Goal: Transaction & Acquisition: Subscribe to service/newsletter

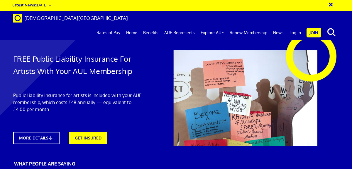
scroll to position [313, 0]
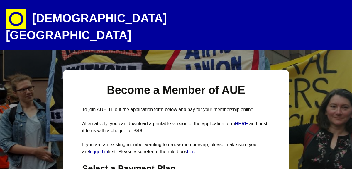
select select
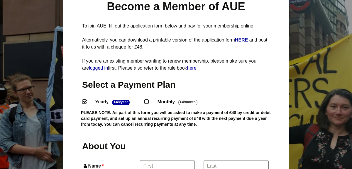
scroll to position [86, 0]
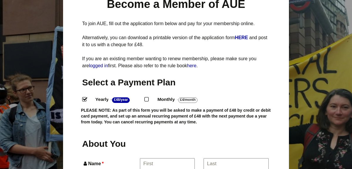
click at [148, 97] on input "Monthly - £4/Month ." at bounding box center [146, 99] width 4 height 4
radio input "true"
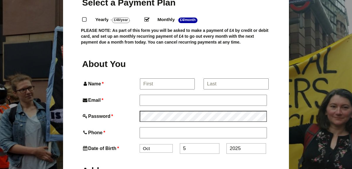
scroll to position [169, 0]
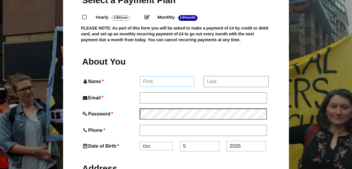
click at [152, 77] on input "Name *" at bounding box center [167, 82] width 55 height 11
type input "[PERSON_NAME]"
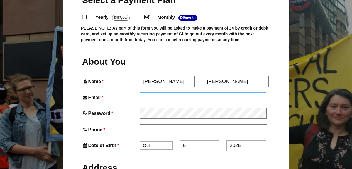
type input "[EMAIL_ADDRESS][DOMAIN_NAME]"
type input "07753175732"
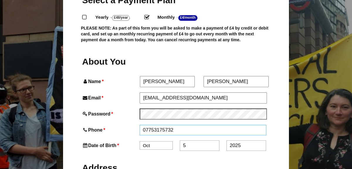
type input "[STREET_ADDRESS]"
type input "Breadsall"
type input "[GEOGRAPHIC_DATA]"
type input "DE21 5LL"
drag, startPoint x: 182, startPoint y: 87, endPoint x: 142, endPoint y: 84, distance: 40.3
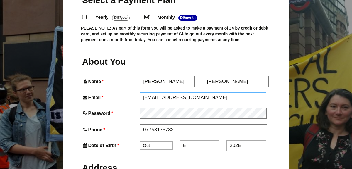
click at [142, 93] on input "[EMAIL_ADDRESS][DOMAIN_NAME]" at bounding box center [203, 98] width 127 height 11
type input "J"
type input "[EMAIL_ADDRESS][DOMAIN_NAME]"
